Goal: Task Accomplishment & Management: Manage account settings

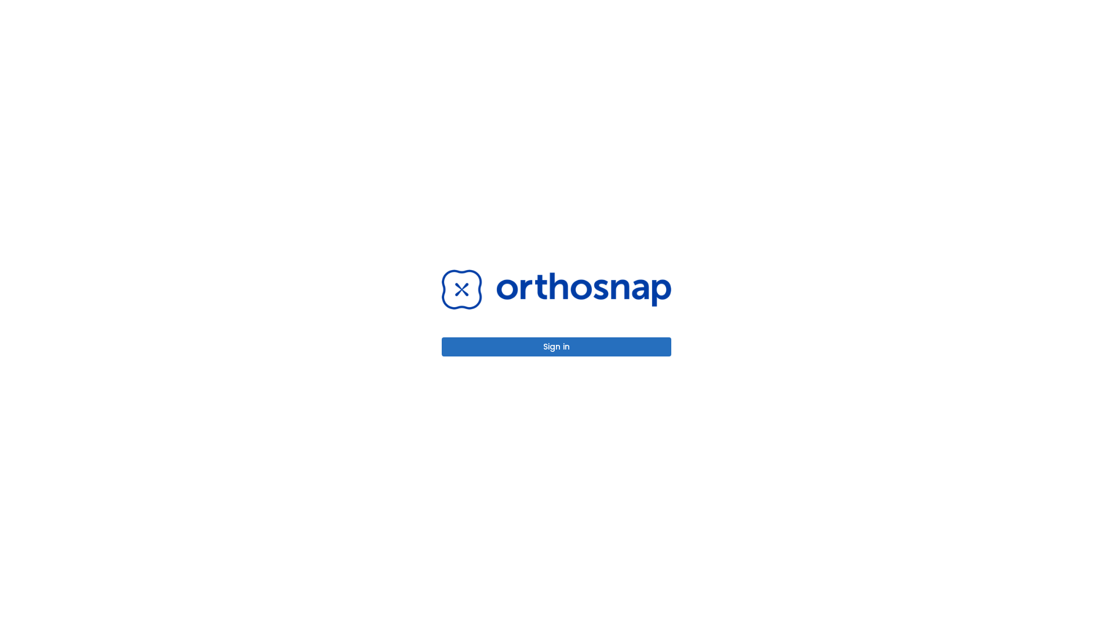
click at [556, 347] on button "Sign in" at bounding box center [557, 346] width 230 height 19
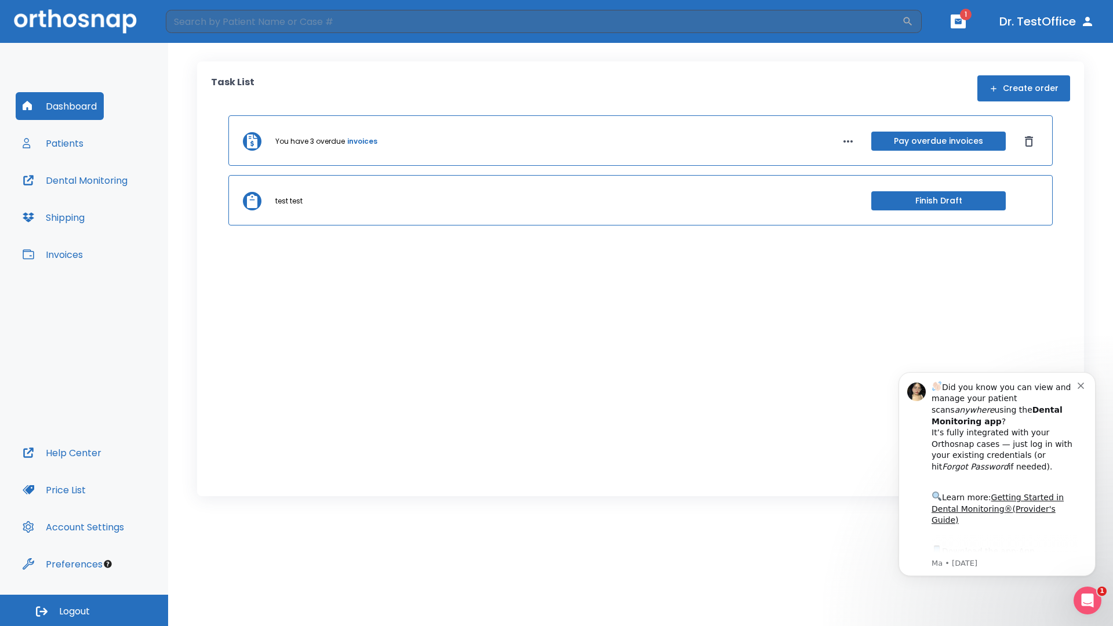
click at [84, 610] on span "Logout" at bounding box center [74, 611] width 31 height 13
